Goal: Task Accomplishment & Management: Complete application form

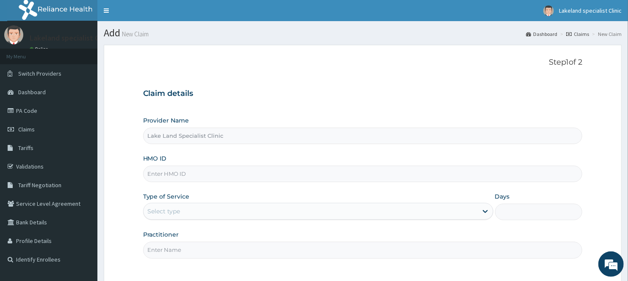
click at [193, 170] on input "HMO ID" at bounding box center [362, 174] width 439 height 17
paste input "NNT/10009/A"
type input "NNT/10009/A"
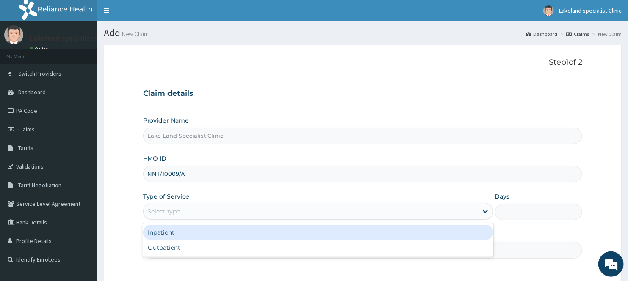
click at [173, 207] on div "Select type" at bounding box center [164, 211] width 33 height 8
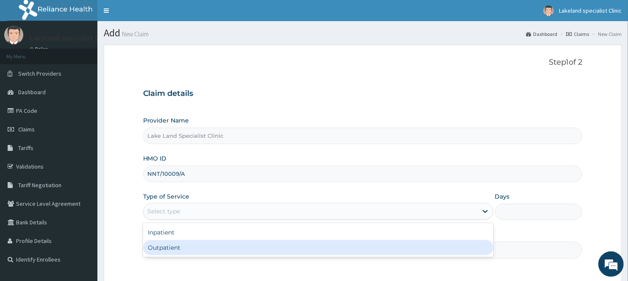
click at [172, 249] on div "Outpatient" at bounding box center [318, 247] width 350 height 15
type input "1"
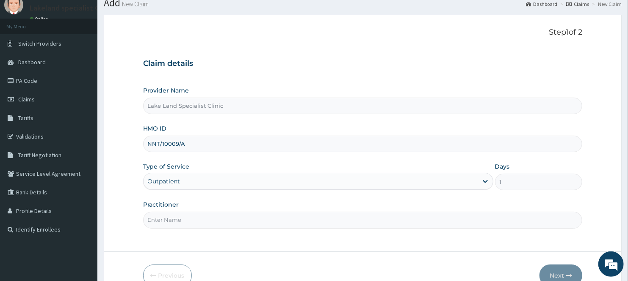
scroll to position [47, 0]
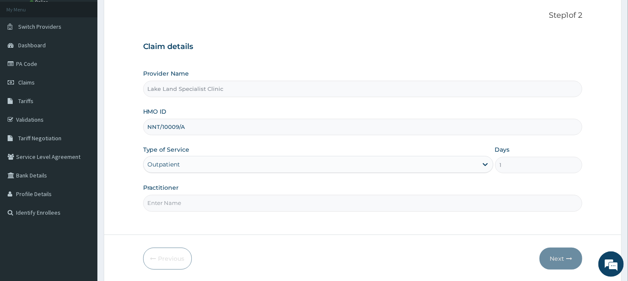
click at [186, 200] on input "Practitioner" at bounding box center [362, 203] width 439 height 17
click at [180, 207] on input "[PERSON_NAME]" at bounding box center [362, 203] width 439 height 17
type input "[PERSON_NAME]"
click at [564, 264] on button "Next" at bounding box center [560, 259] width 43 height 22
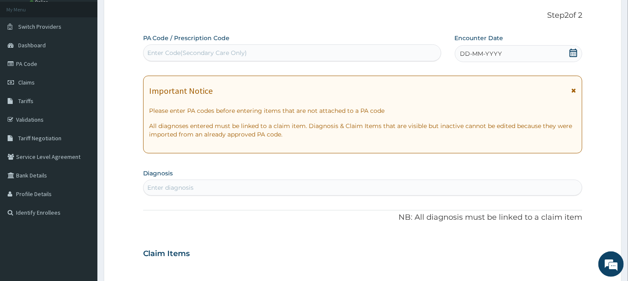
click at [238, 52] on div "Enter Code(Secondary Care Only)" at bounding box center [197, 53] width 99 height 8
paste input "PA/A9321C"
type input "PA/A9321C"
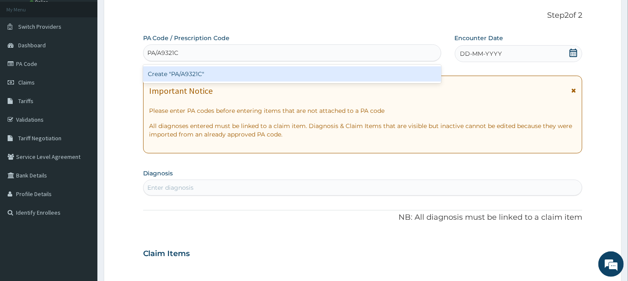
click at [186, 81] on div "Create "PA/A9321C"" at bounding box center [292, 73] width 298 height 15
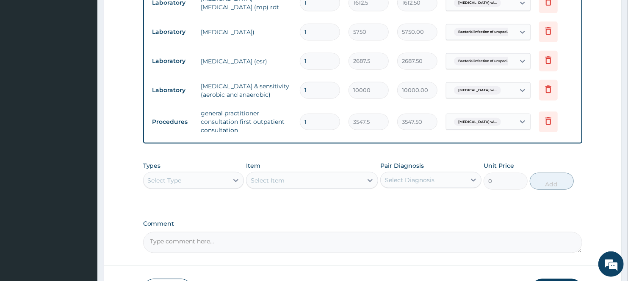
scroll to position [632, 0]
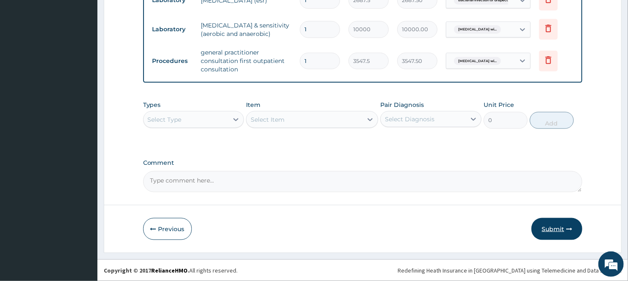
click at [556, 226] on button "Submit" at bounding box center [556, 229] width 51 height 22
